Goal: Ask a question

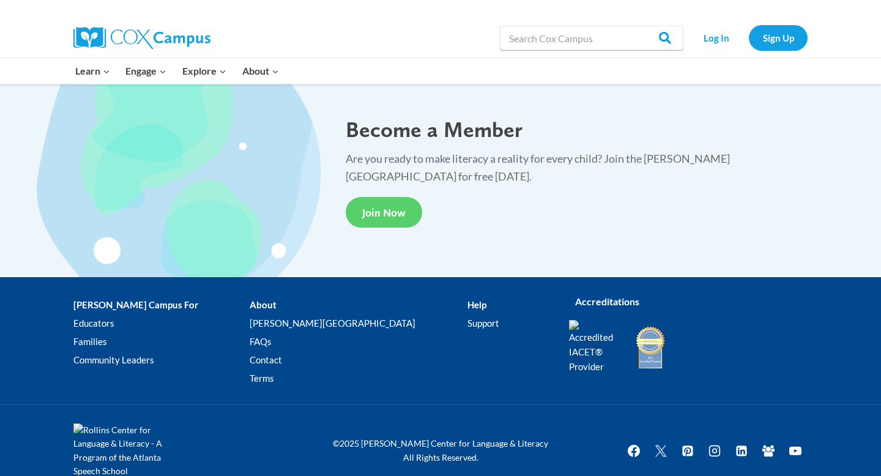
scroll to position [2281, 0]
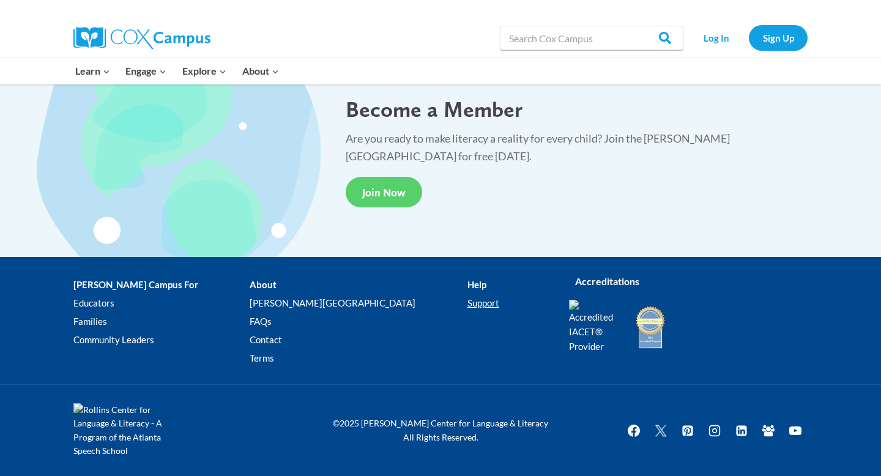
click at [468, 308] on link "Support" at bounding box center [509, 303] width 83 height 18
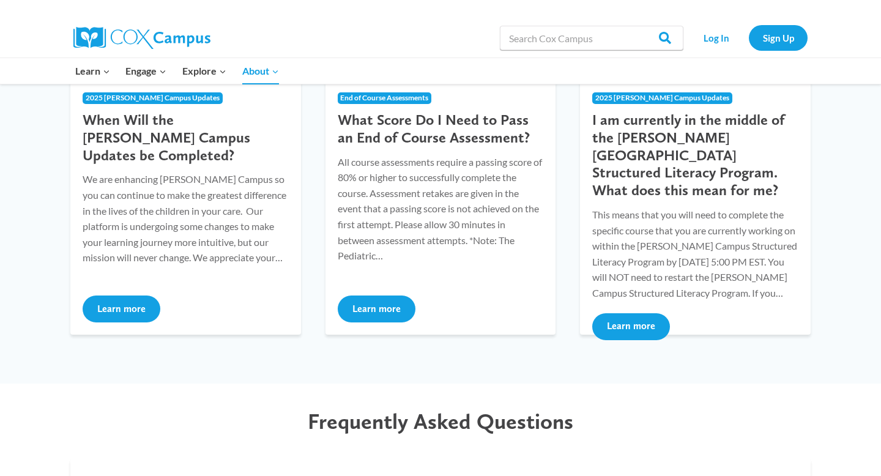
scroll to position [306, 0]
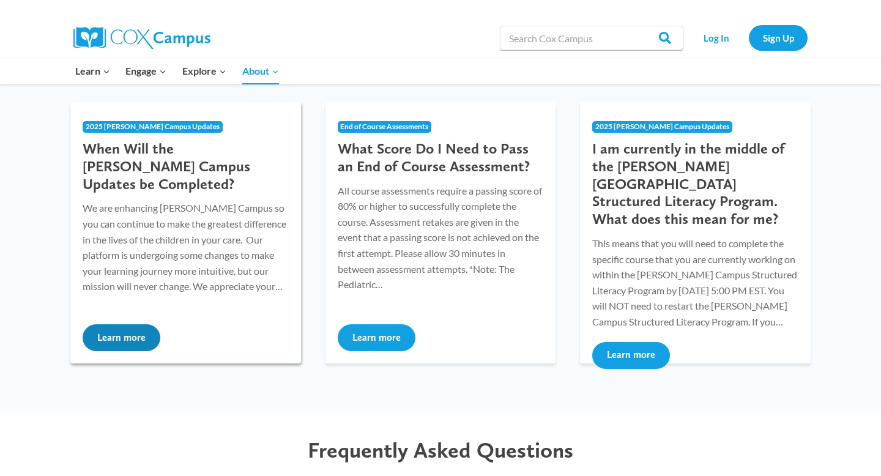
click at [111, 335] on button "Learn more" at bounding box center [122, 337] width 78 height 27
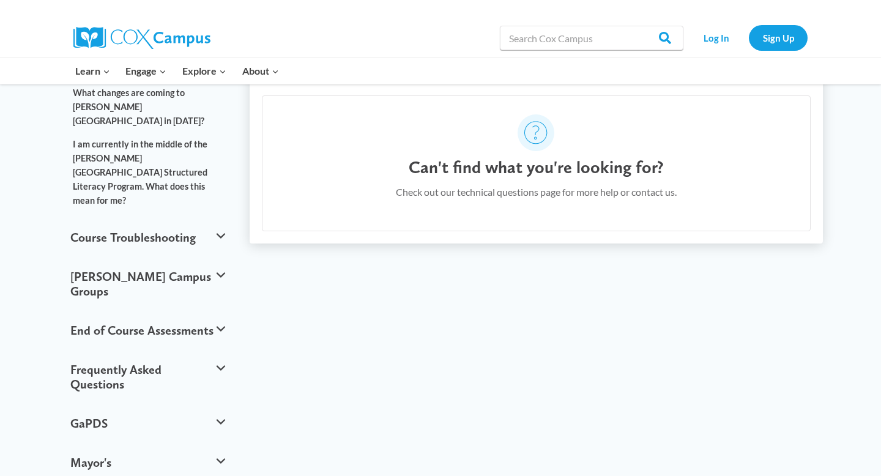
scroll to position [334, 0]
click at [181, 217] on button "Course Troubleshooting" at bounding box center [147, 236] width 167 height 39
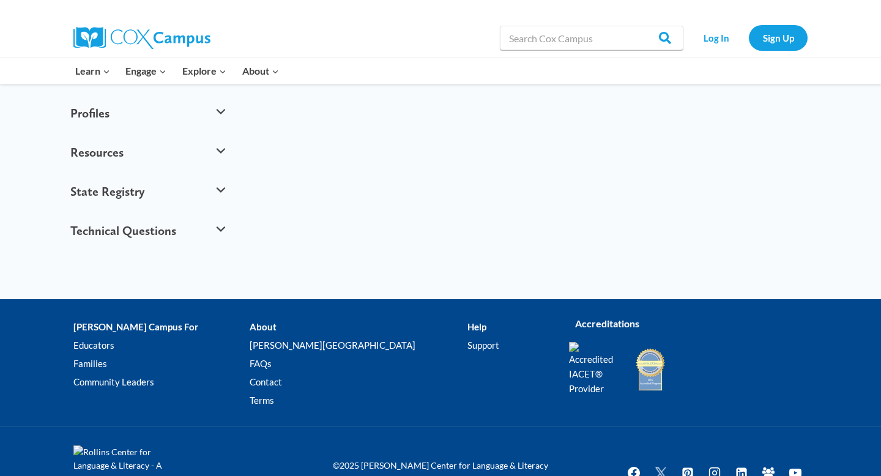
scroll to position [532, 0]
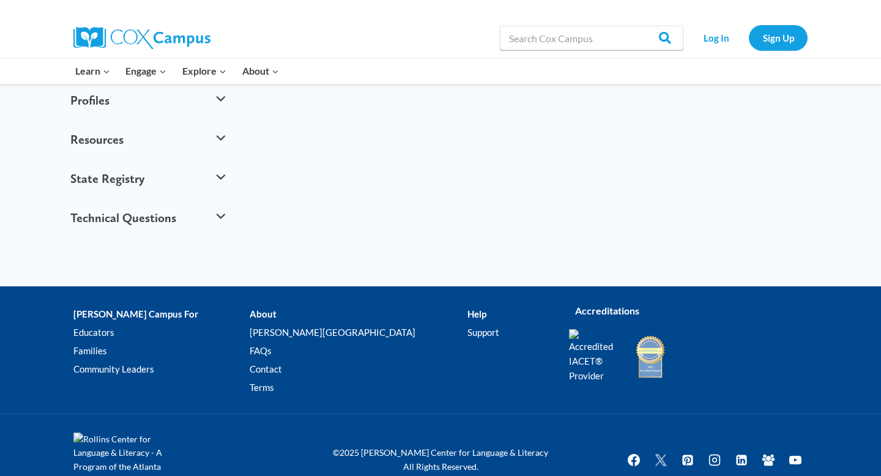
click at [468, 305] on li "Help Support" at bounding box center [509, 353] width 83 height 97
click at [282, 360] on link "Contact" at bounding box center [358, 369] width 217 height 18
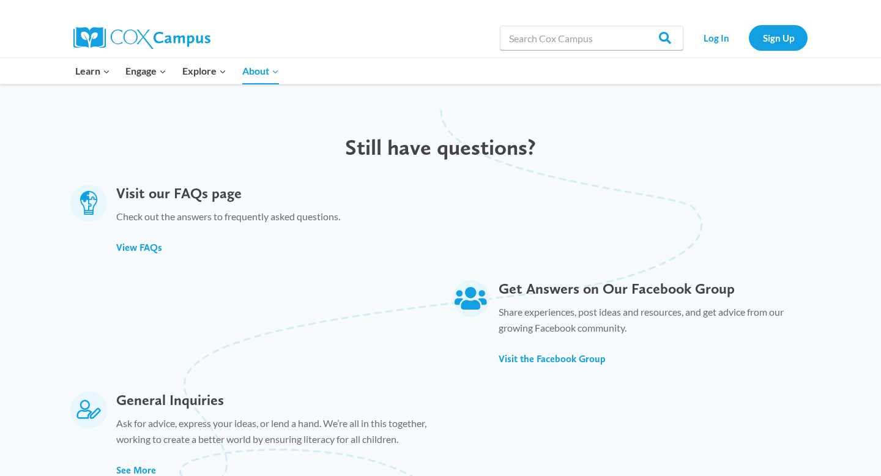
scroll to position [513, 0]
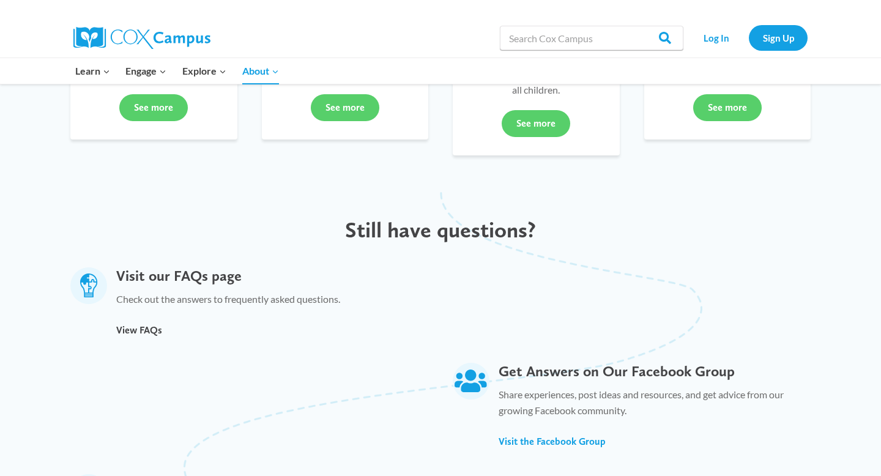
click at [146, 324] on span "View FAQs" at bounding box center [139, 330] width 46 height 12
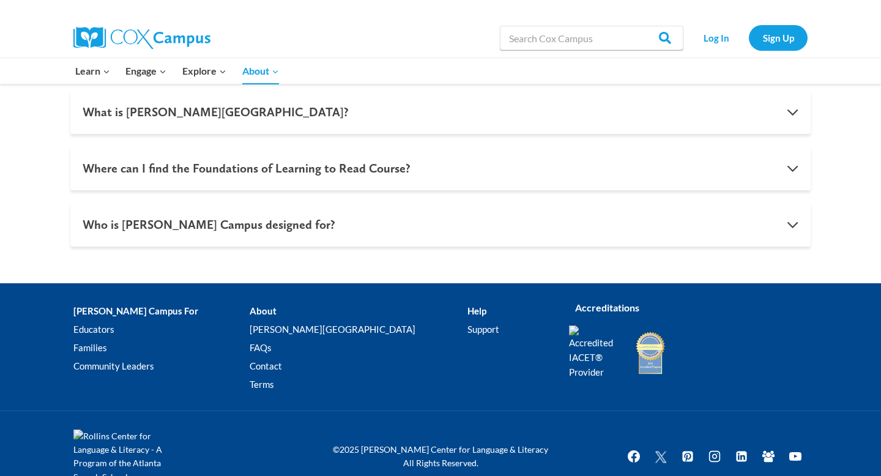
scroll to position [1326, 0]
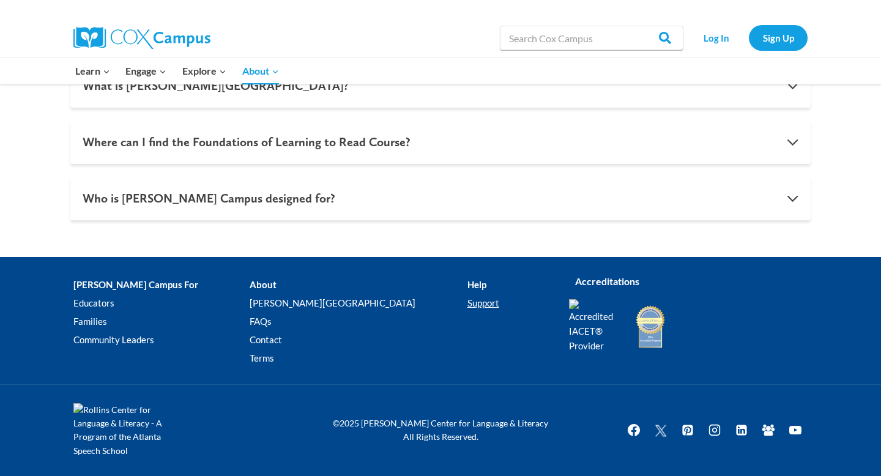
click at [468, 301] on link "Support" at bounding box center [509, 303] width 83 height 18
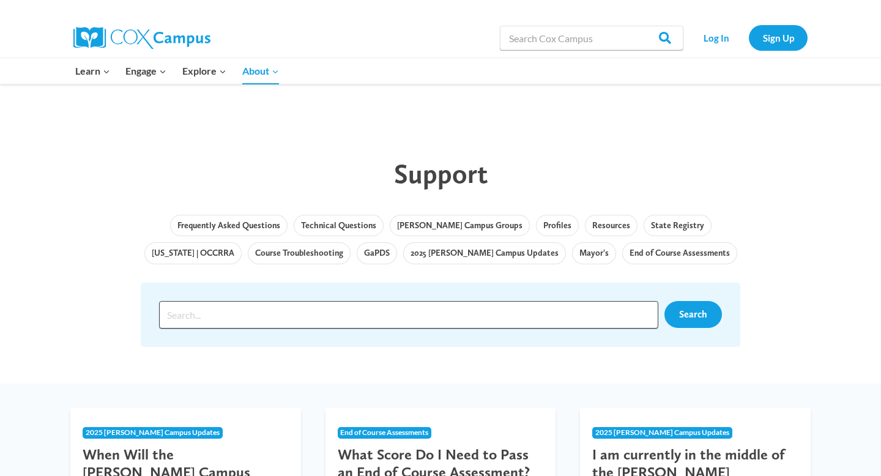
click at [369, 318] on input "Search input" at bounding box center [408, 315] width 499 height 28
type input "can't get on"
